Goal: Navigation & Orientation: Go to known website

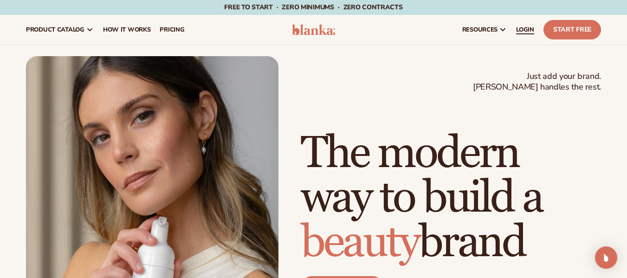
click at [528, 29] on span "LOGIN" at bounding box center [525, 29] width 18 height 7
click at [518, 28] on span "LOGIN" at bounding box center [525, 29] width 18 height 7
